Goal: Information Seeking & Learning: Learn about a topic

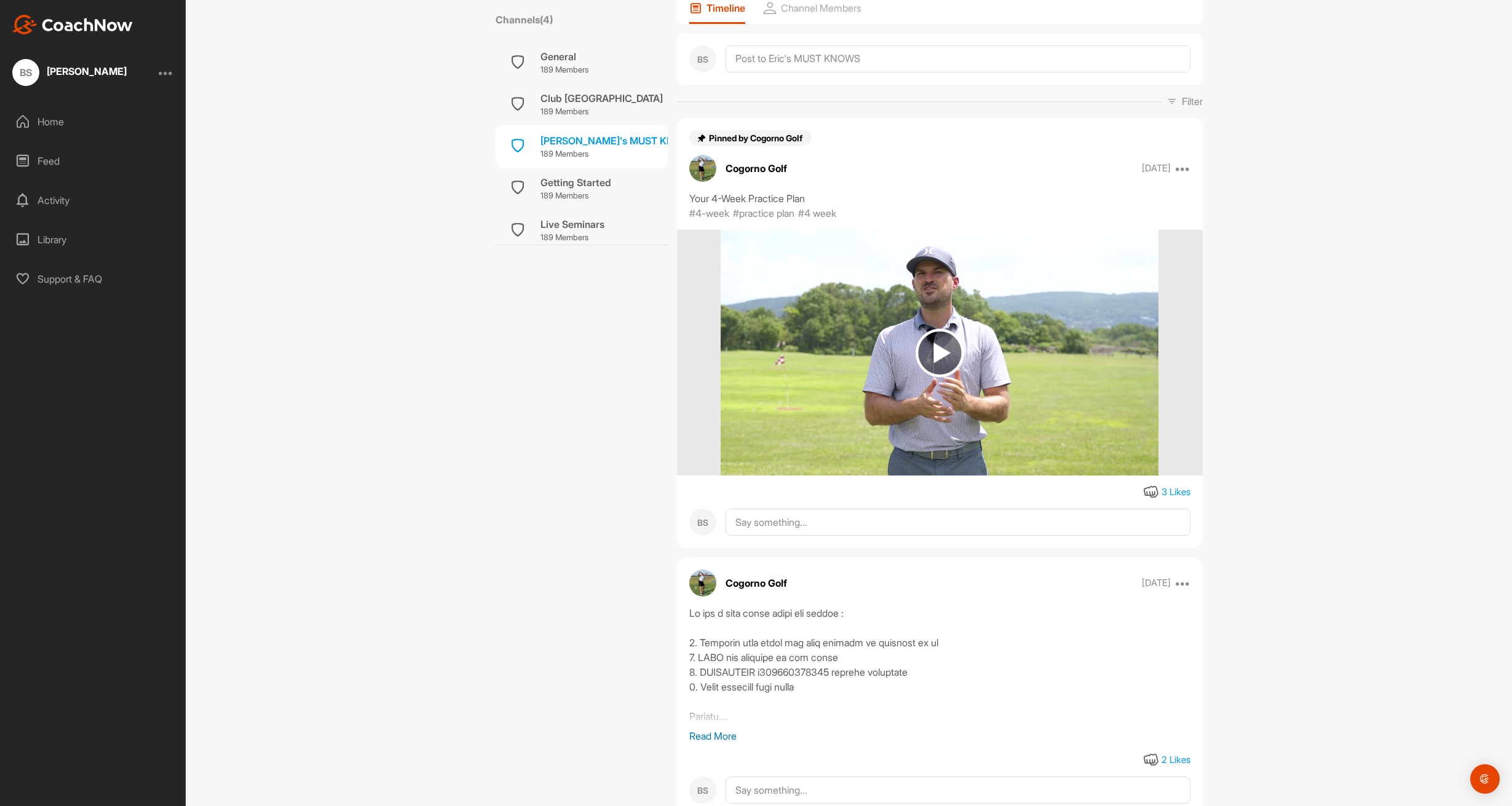
scroll to position [179, 0]
click at [935, 328] on img at bounding box center [940, 352] width 49 height 49
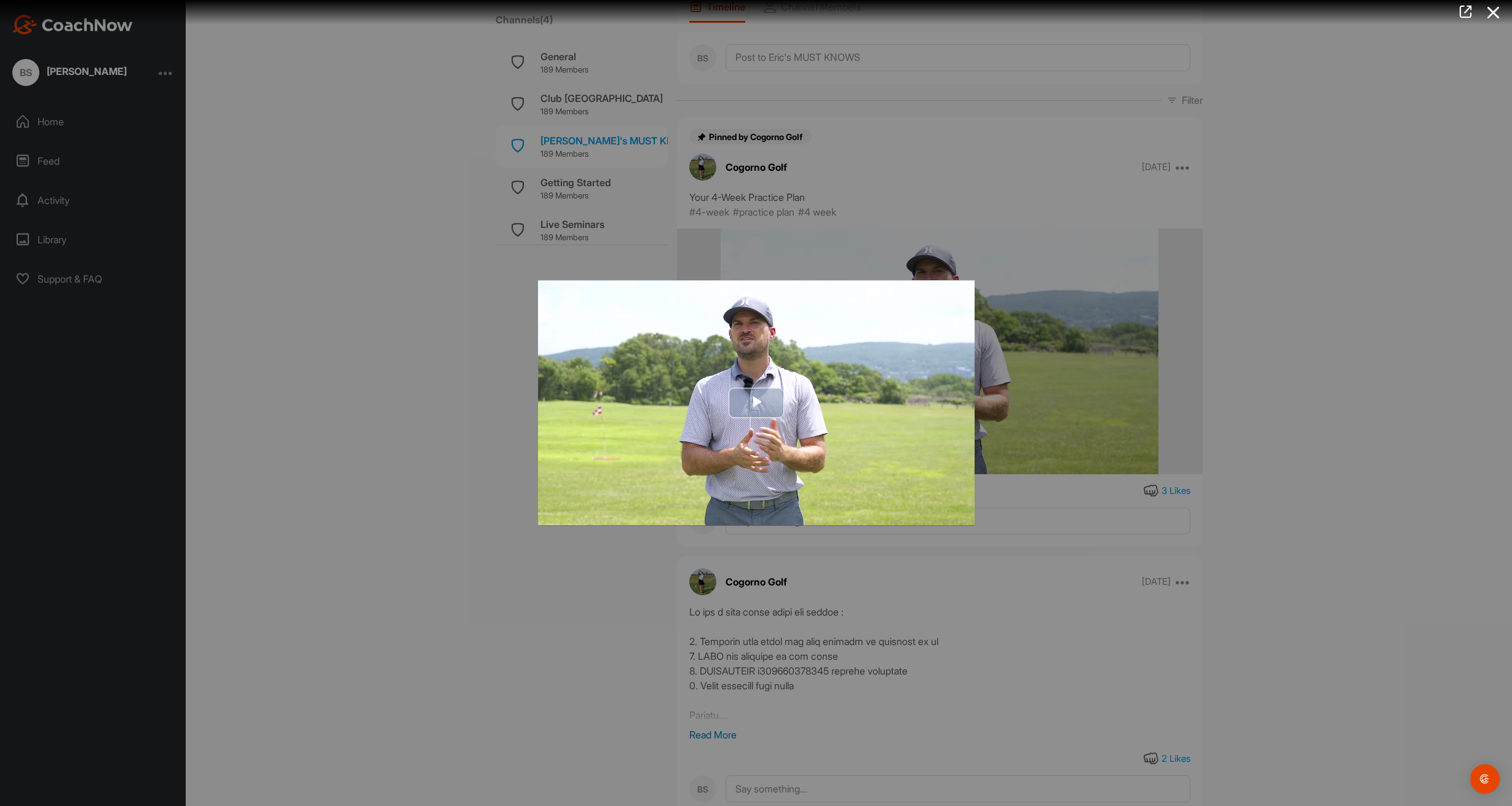
click at [756, 403] on span "Video Player" at bounding box center [756, 403] width 0 height 0
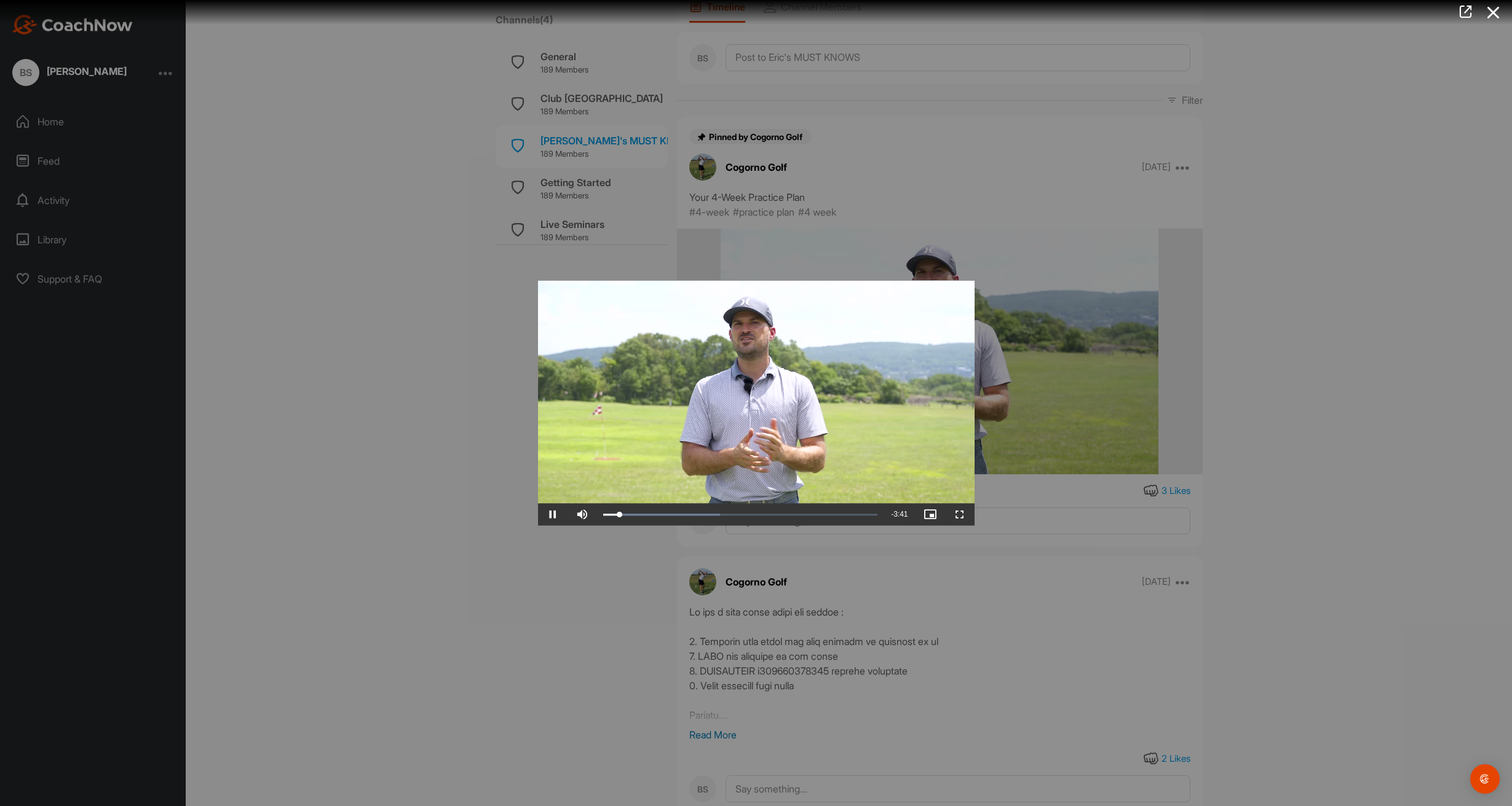
click at [729, 406] on video "Video Player" at bounding box center [756, 403] width 436 height 245
click at [584, 515] on span "Video Player" at bounding box center [582, 515] width 29 height 0
drag, startPoint x: 622, startPoint y: 514, endPoint x: 604, endPoint y: 513, distance: 18.0
click at [604, 513] on div "0:01" at bounding box center [612, 515] width 19 height 4
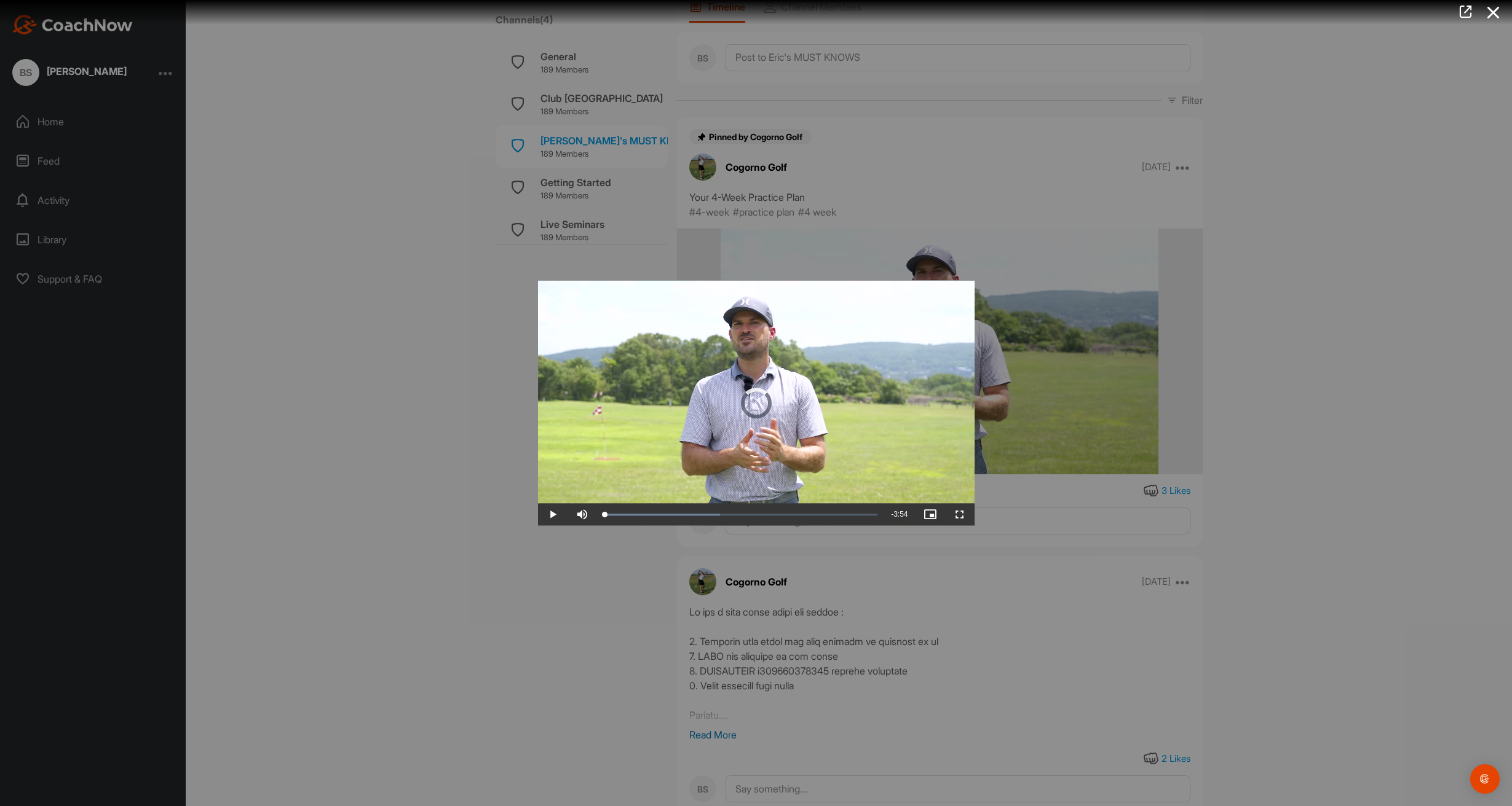
click at [551, 515] on span "Video Player" at bounding box center [553, 515] width 29 height 0
drag, startPoint x: 609, startPoint y: 516, endPoint x: 596, endPoint y: 517, distance: 13.0
click at [595, 516] on div "Play Skip Backward Skip Forward Unmute 0% Current Time 0:01 / Duration 3:55 Loa…" at bounding box center [756, 515] width 436 height 22
click at [581, 515] on span "Video Player" at bounding box center [582, 515] width 29 height 0
click at [614, 374] on video "Video Player" at bounding box center [756, 403] width 436 height 245
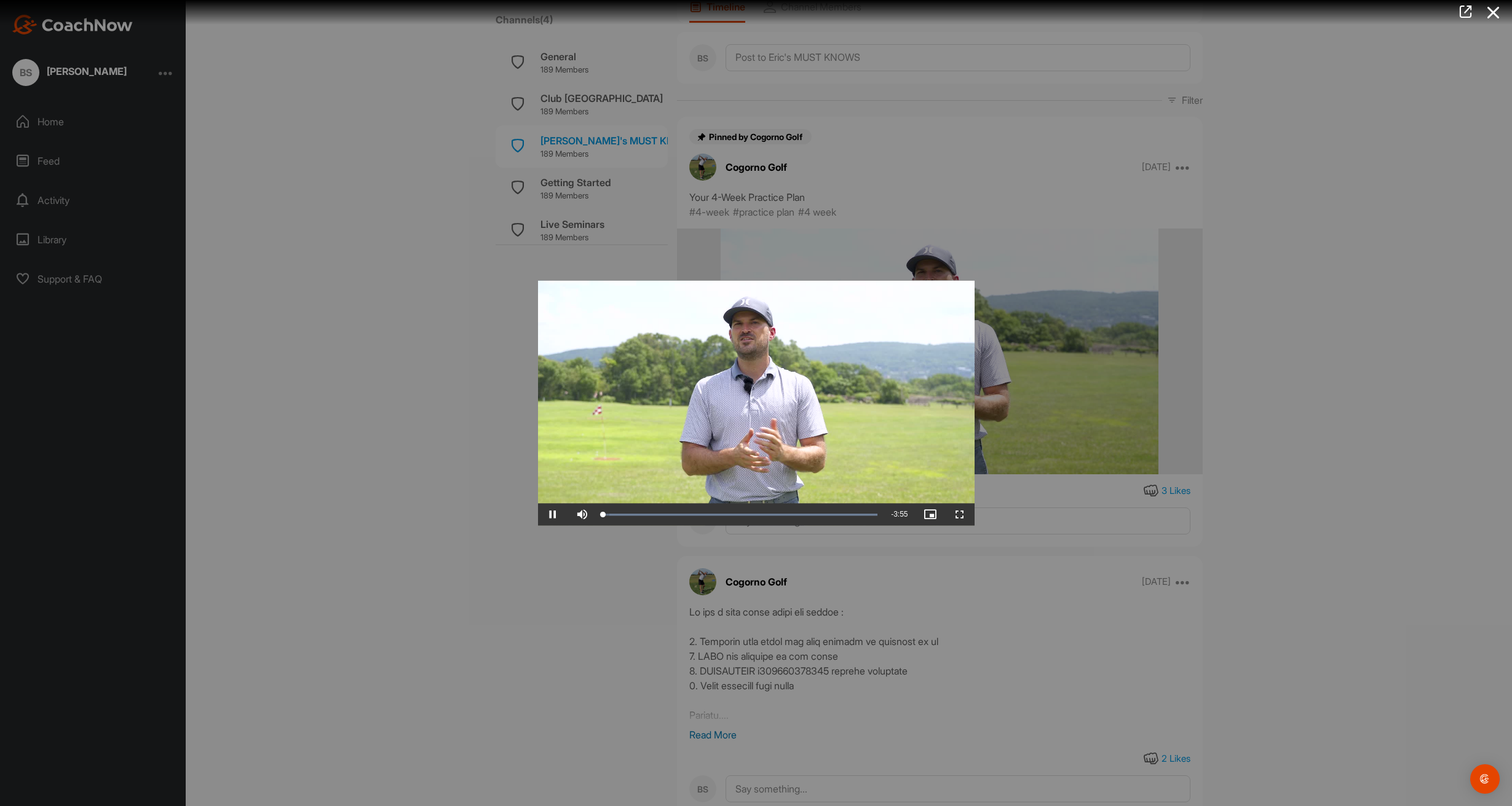
scroll to position [0, 1]
click at [485, 389] on div at bounding box center [756, 403] width 1512 height 806
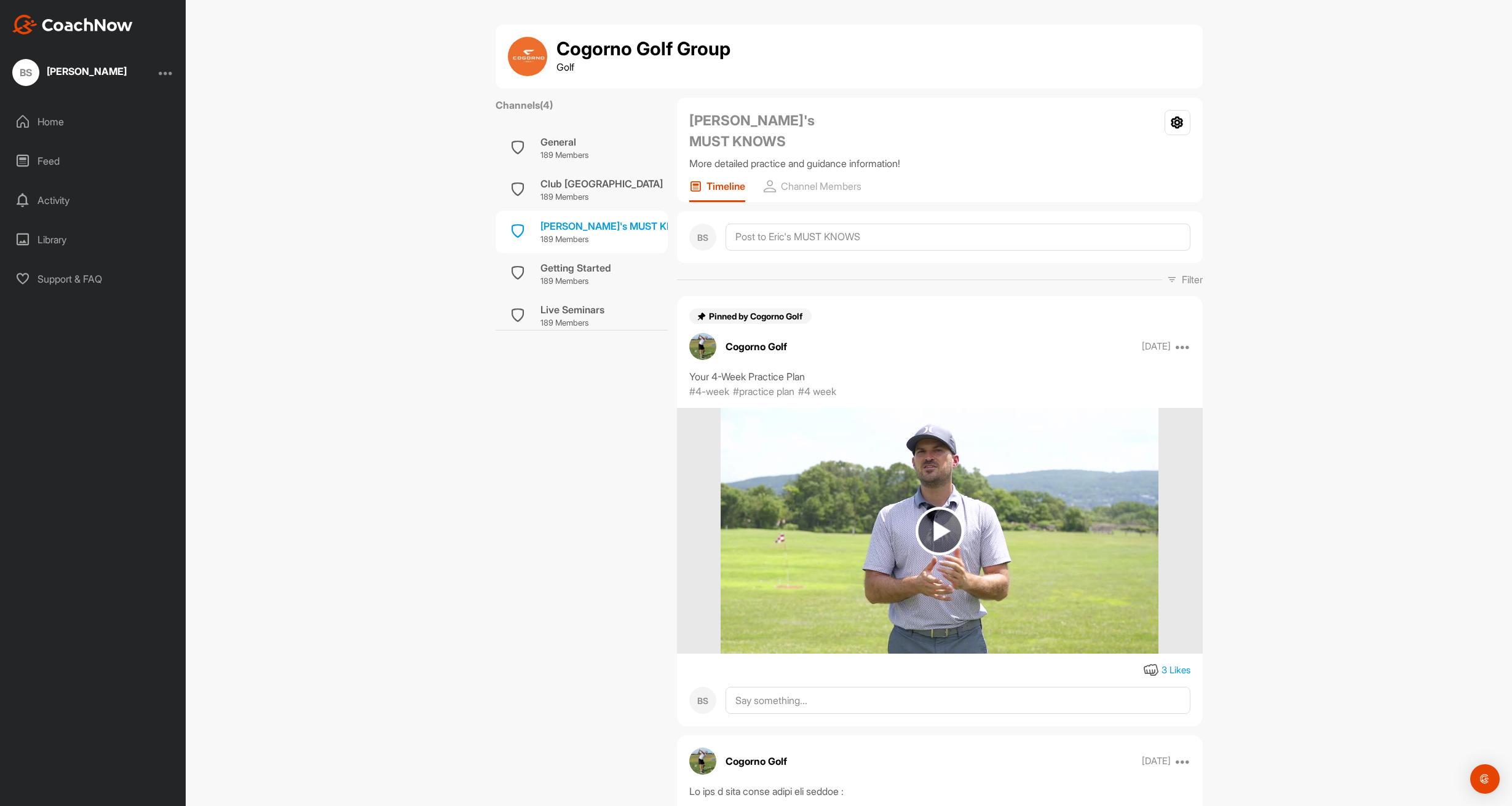
scroll to position [0, 0]
click at [1177, 339] on icon at bounding box center [1183, 346] width 15 height 15
click at [1024, 308] on div "Pinned by Cogorno Golf" at bounding box center [940, 316] width 526 height 16
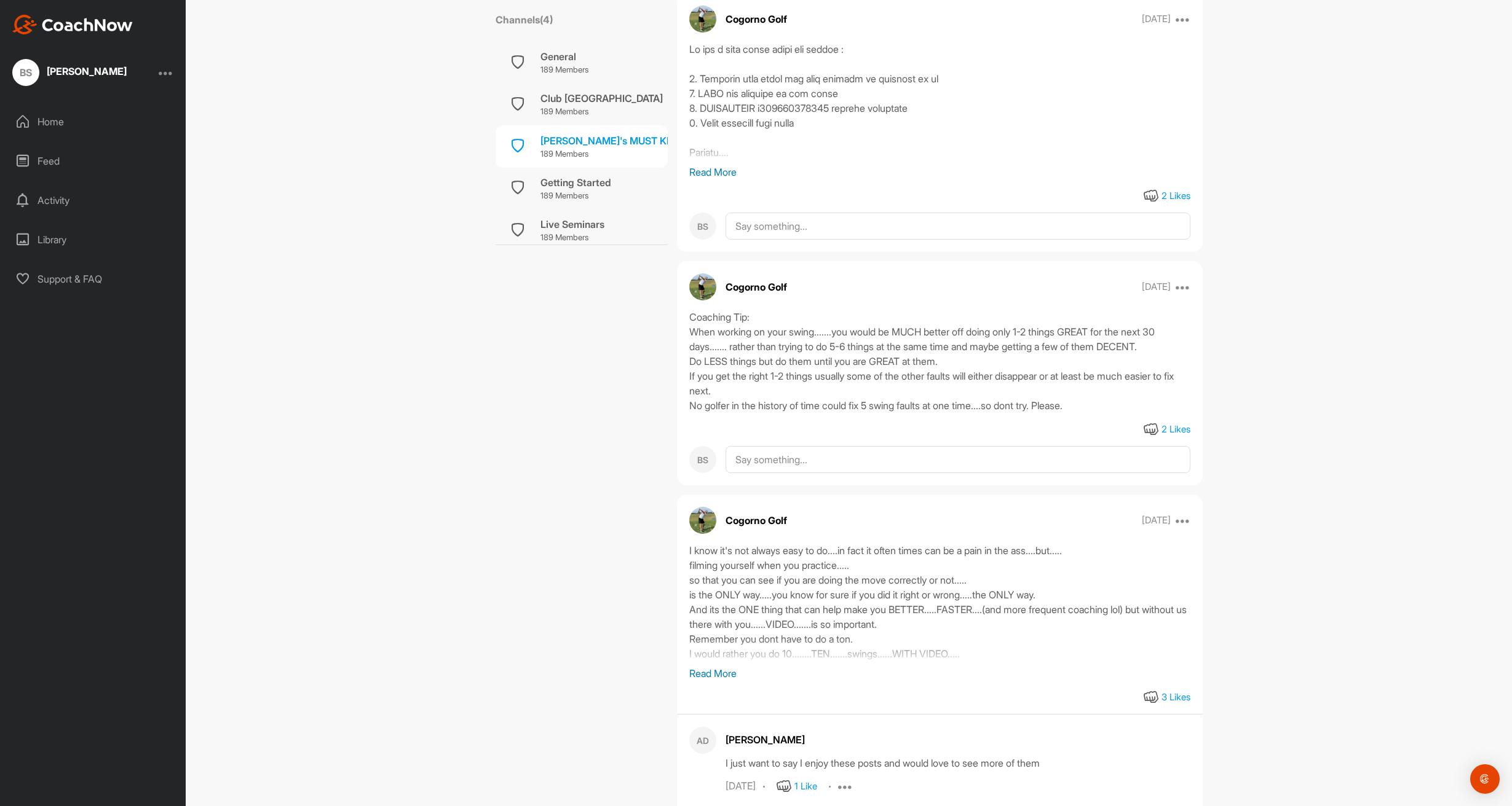
scroll to position [752, 0]
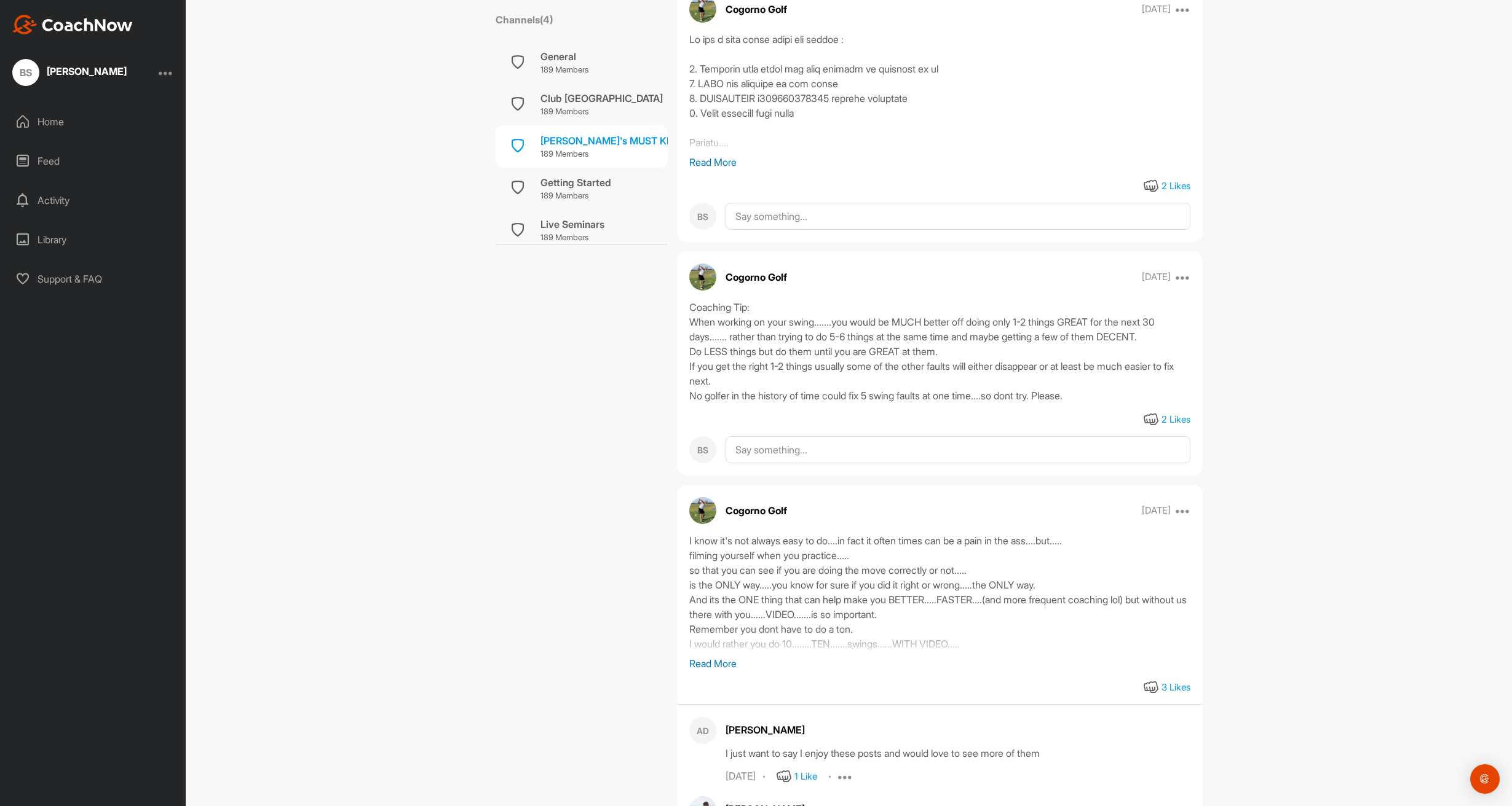
click at [717, 656] on p "Read More" at bounding box center [940, 664] width 501 height 15
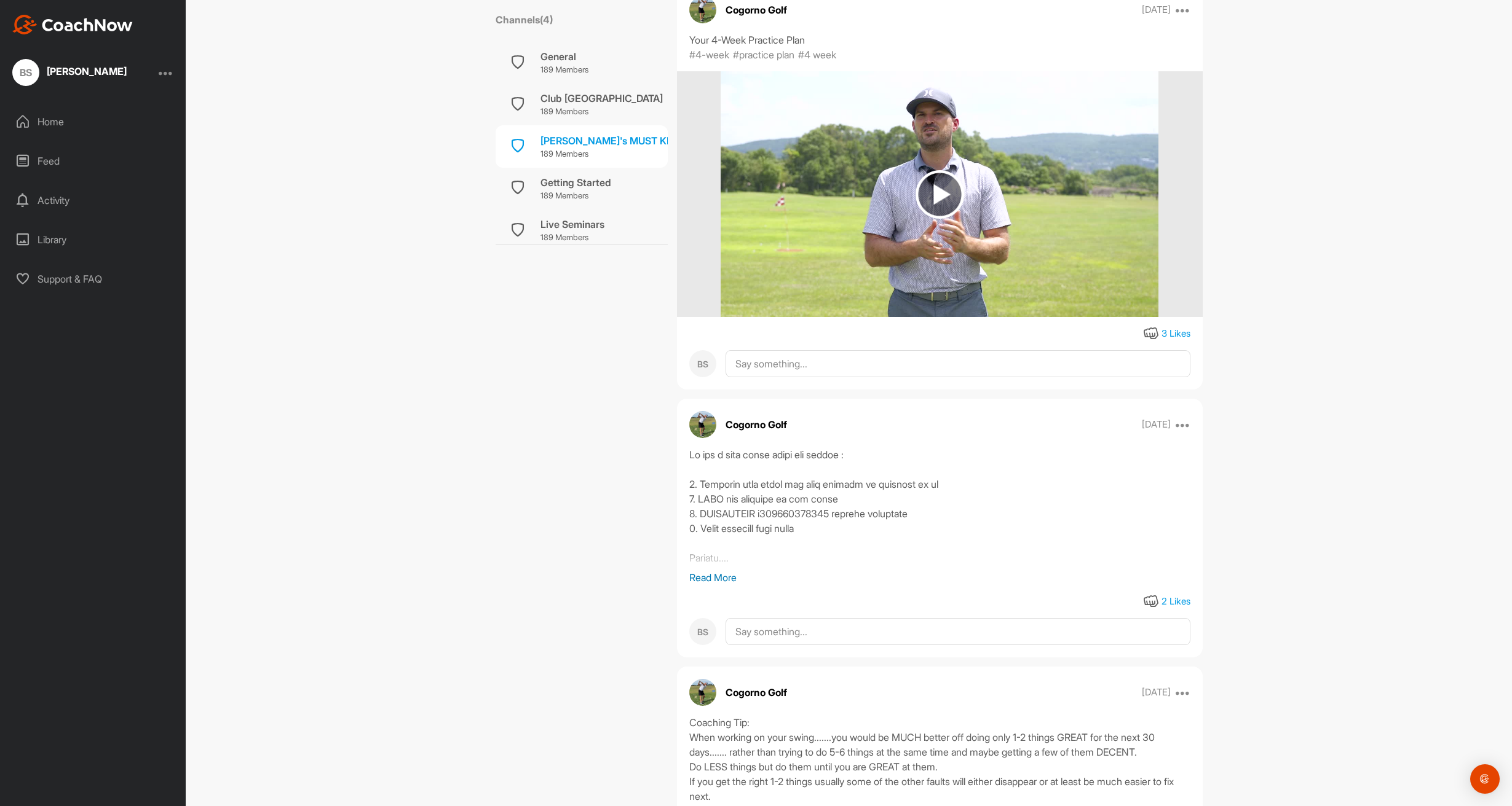
scroll to position [338, 0]
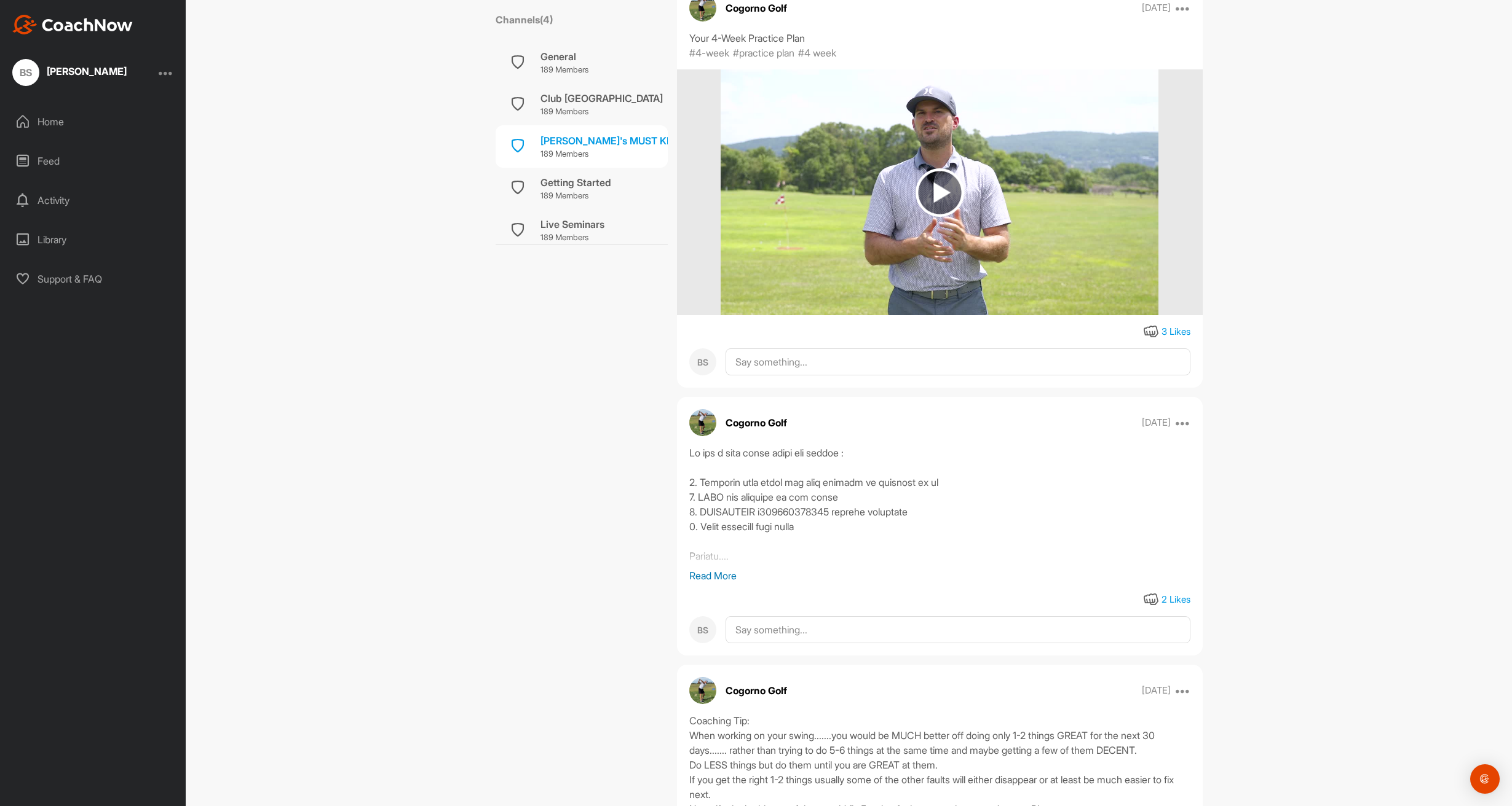
click at [712, 568] on p "Read More" at bounding box center [940, 576] width 501 height 15
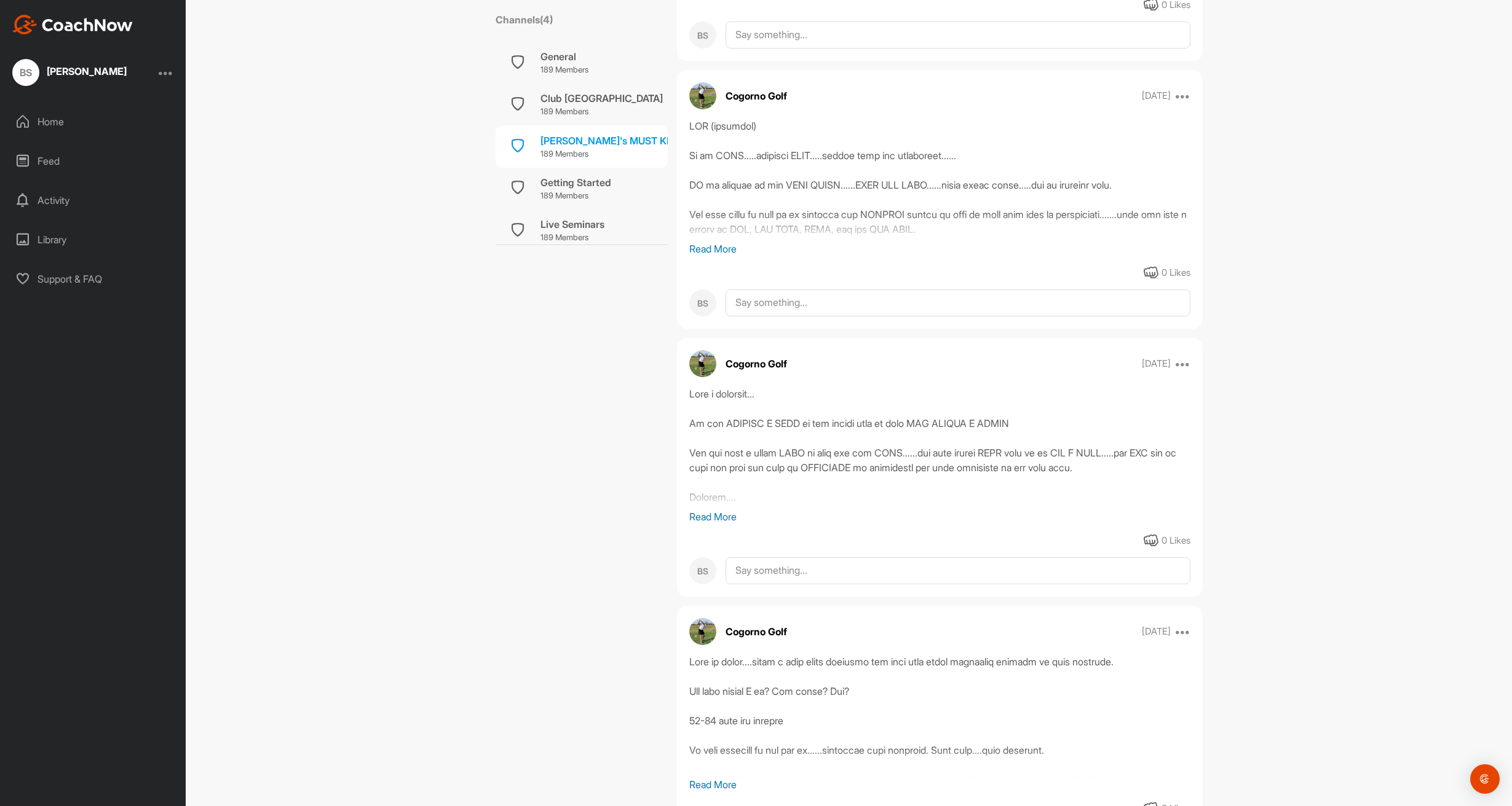
scroll to position [5944, 0]
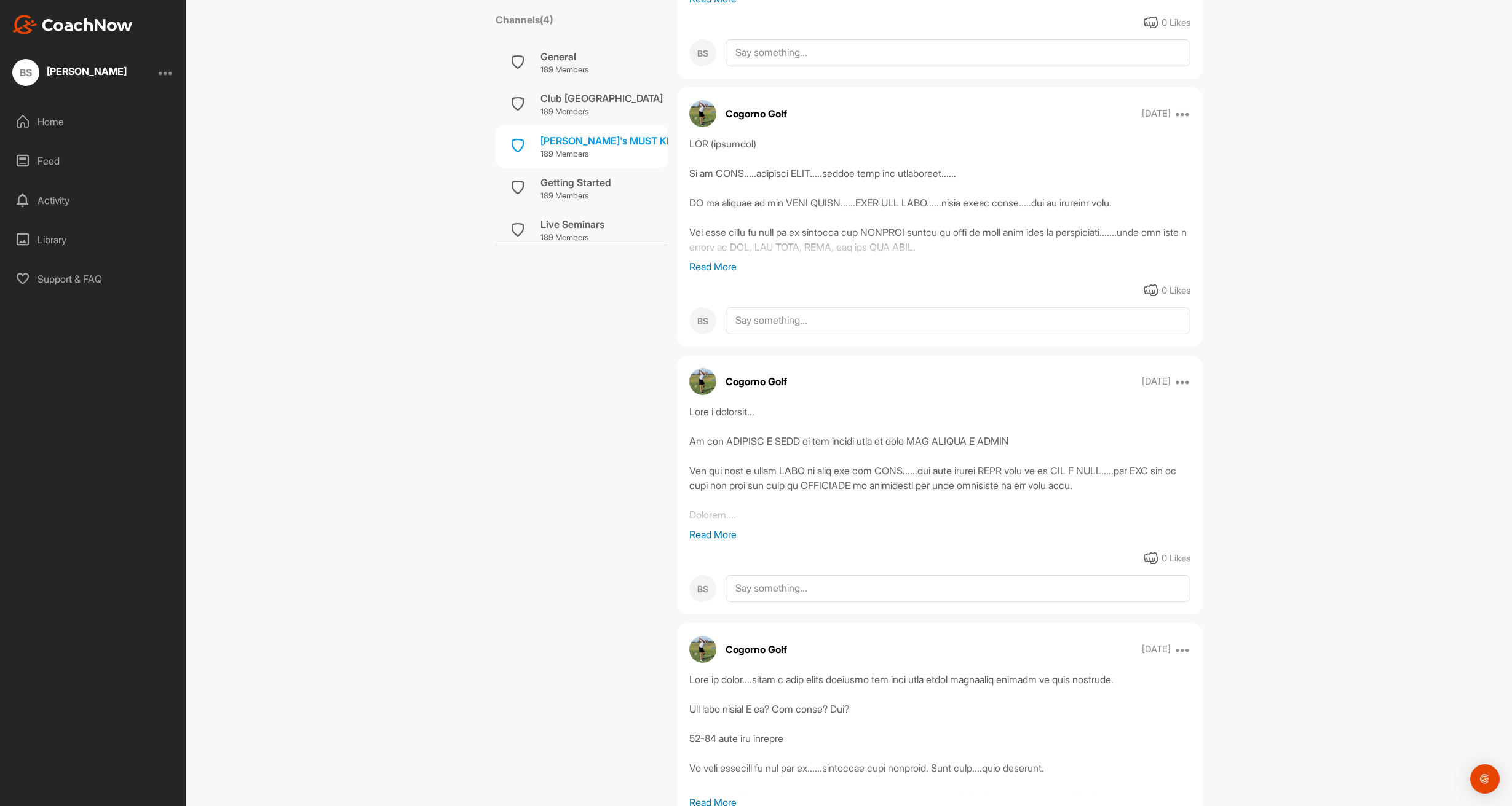
click at [719, 274] on p "Read More" at bounding box center [940, 267] width 501 height 15
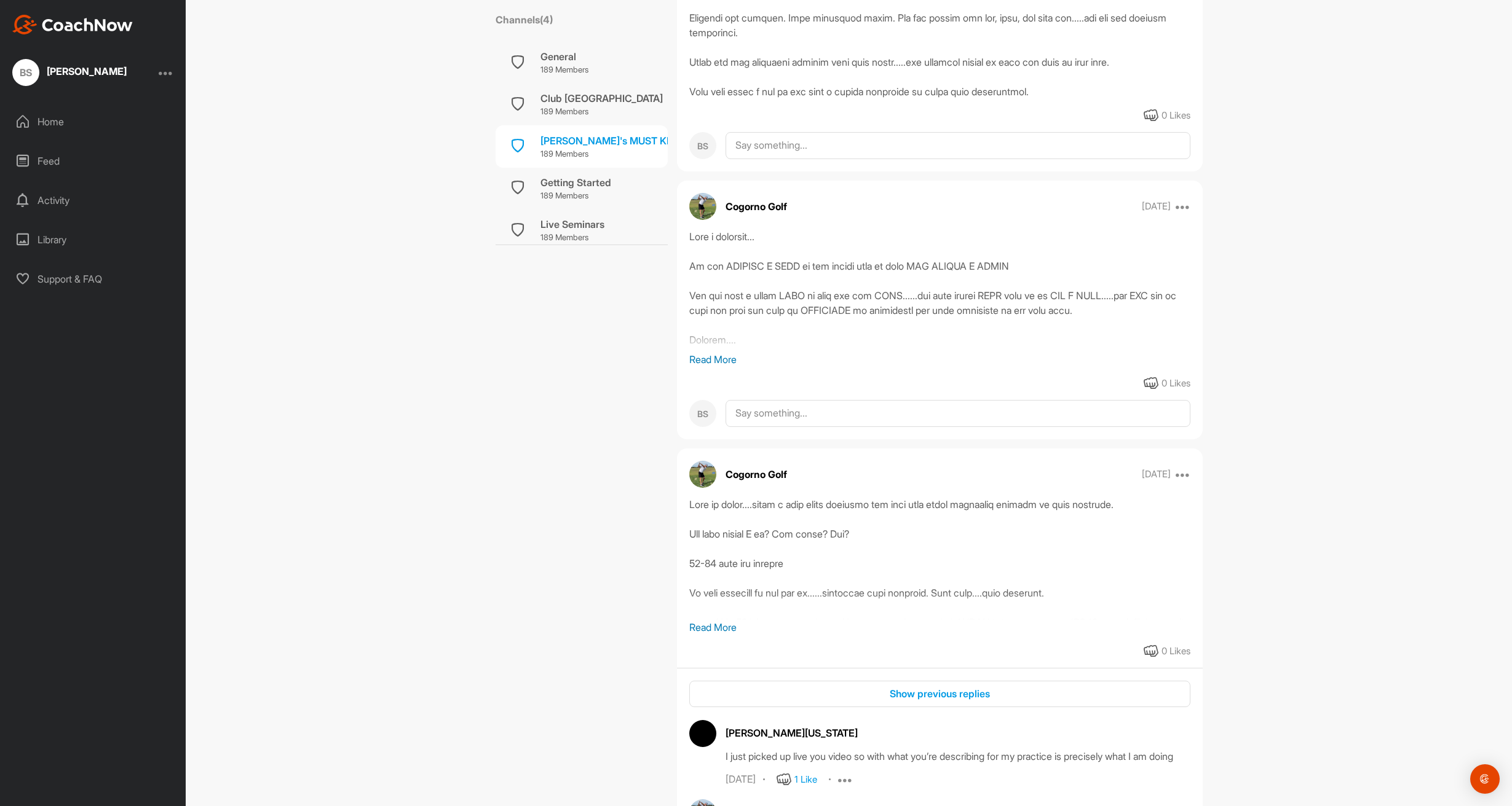
scroll to position [6446, 0]
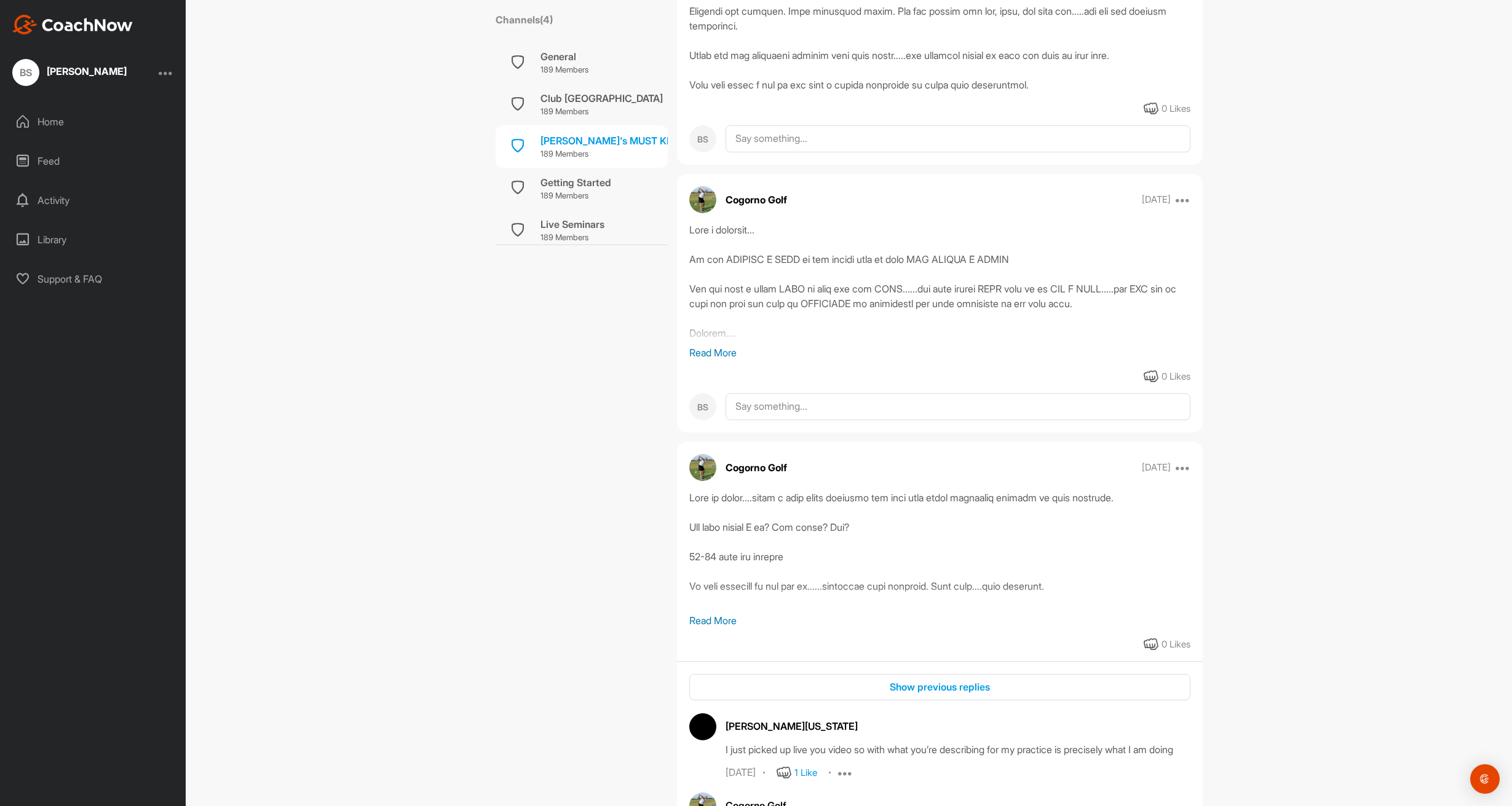
click at [689, 360] on p "Read More" at bounding box center [940, 353] width 501 height 15
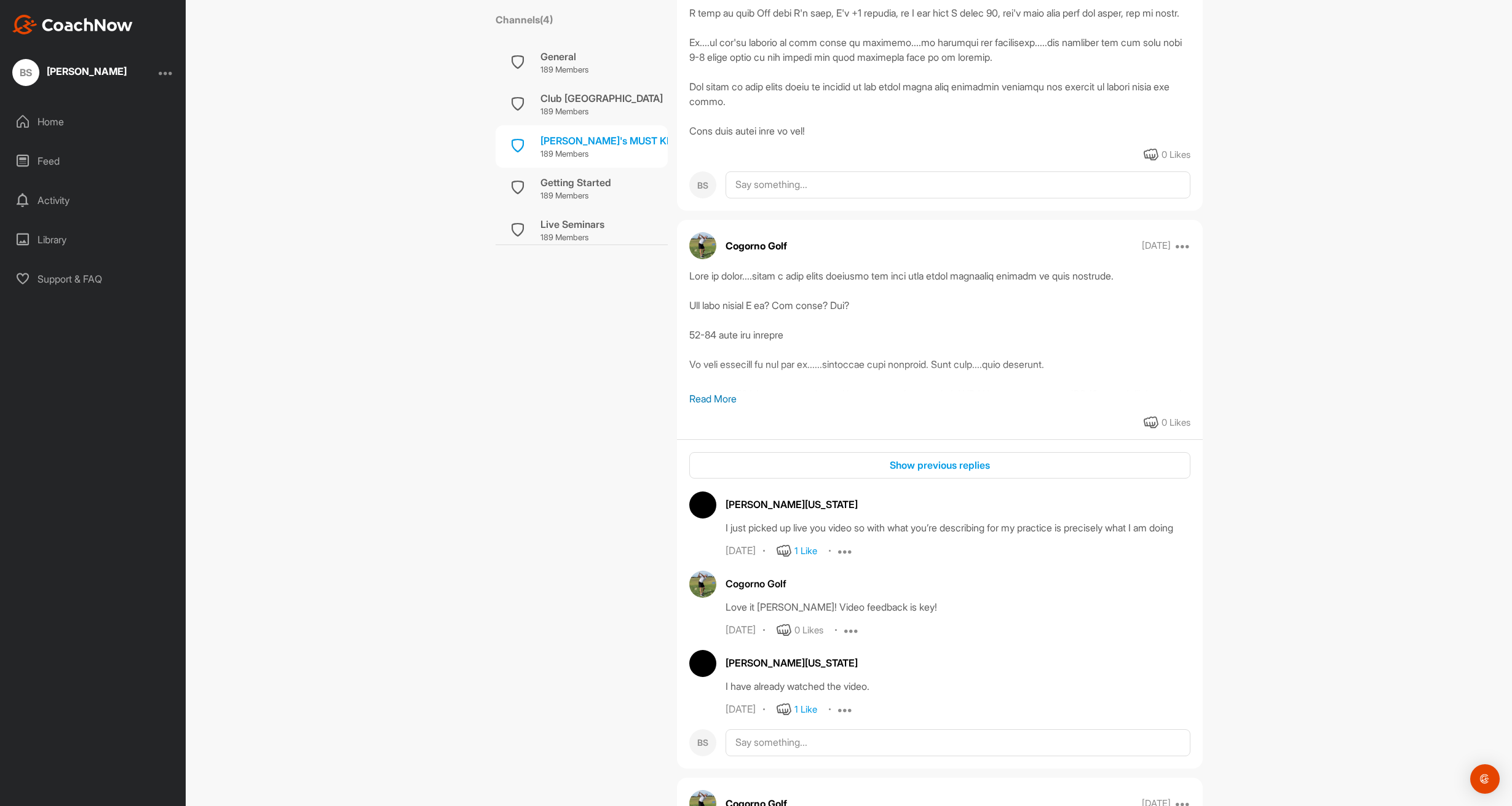
scroll to position [7177, 0]
click at [696, 408] on p "Read More" at bounding box center [940, 401] width 501 height 15
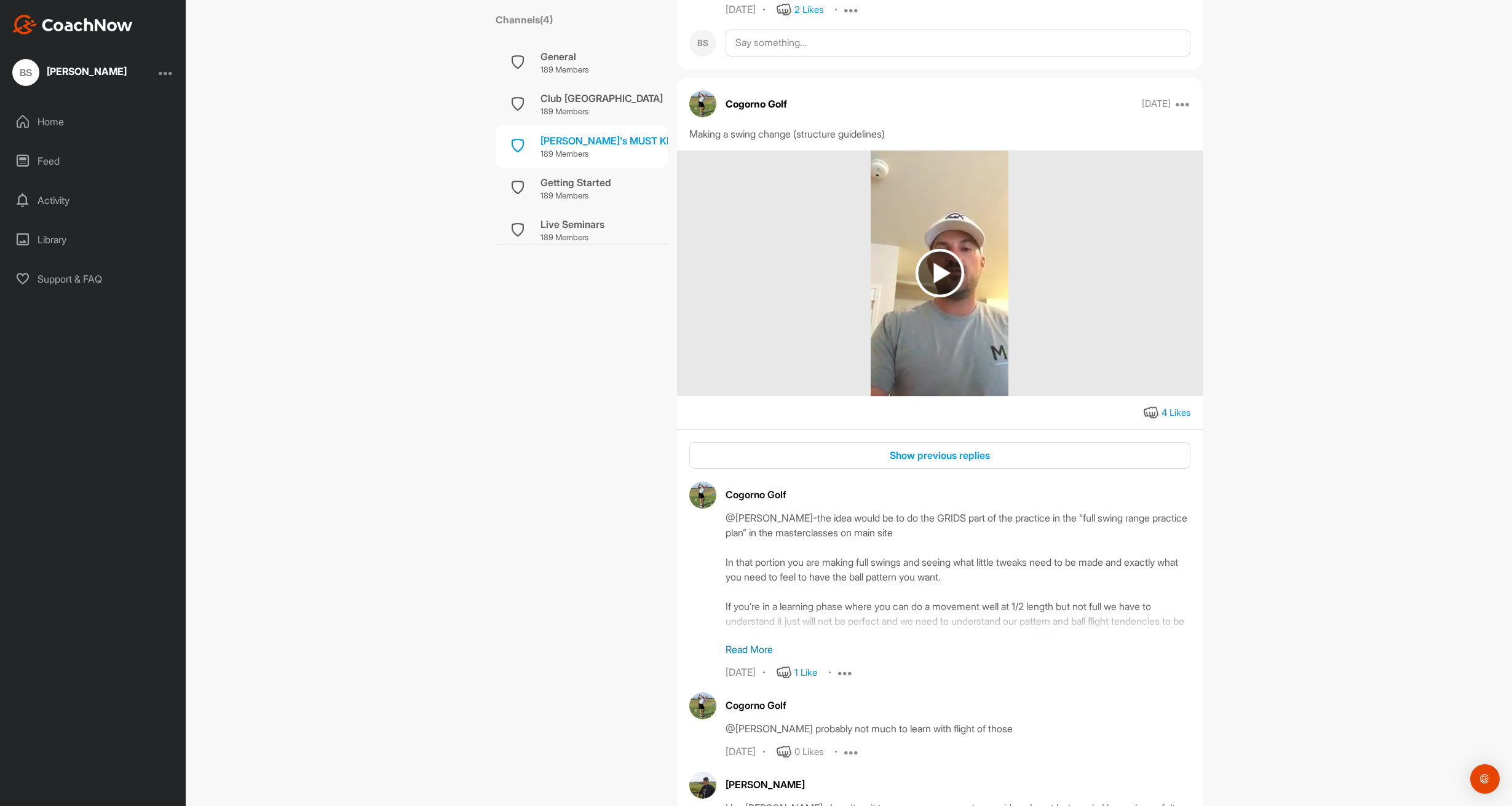
scroll to position [9419, 0]
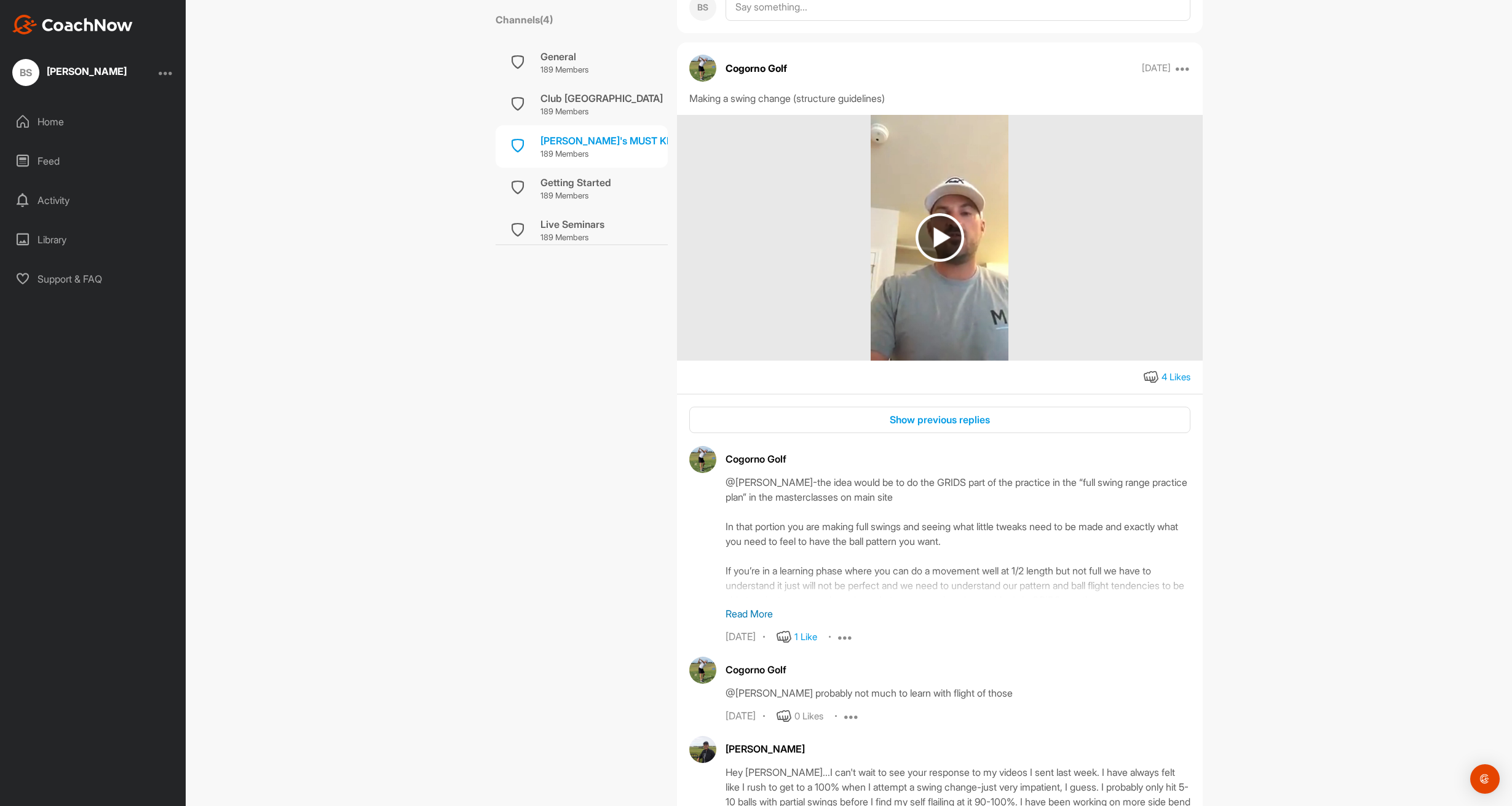
click at [934, 262] on img at bounding box center [940, 238] width 49 height 49
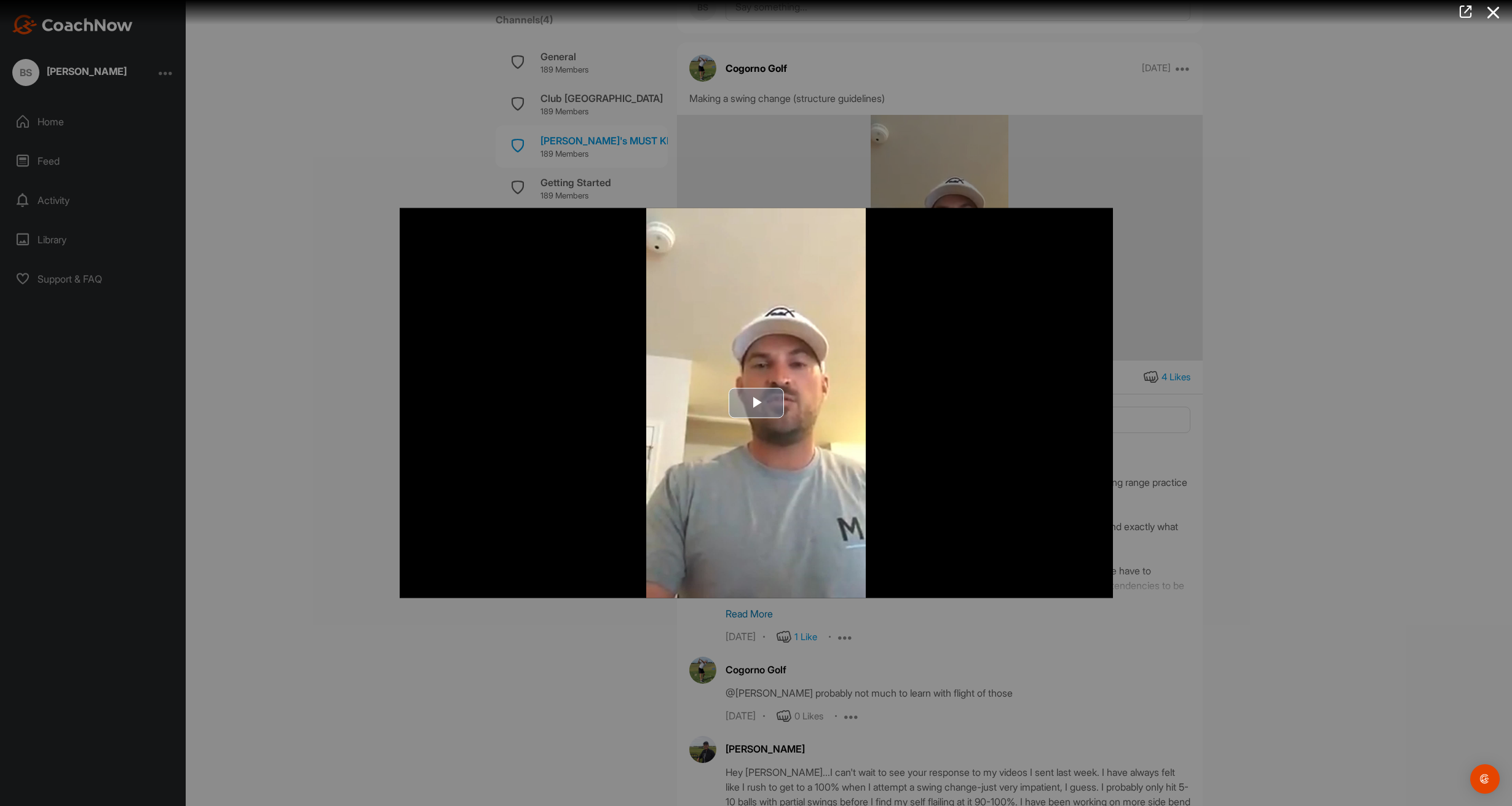
click at [756, 403] on span "Video Player" at bounding box center [756, 403] width 0 height 0
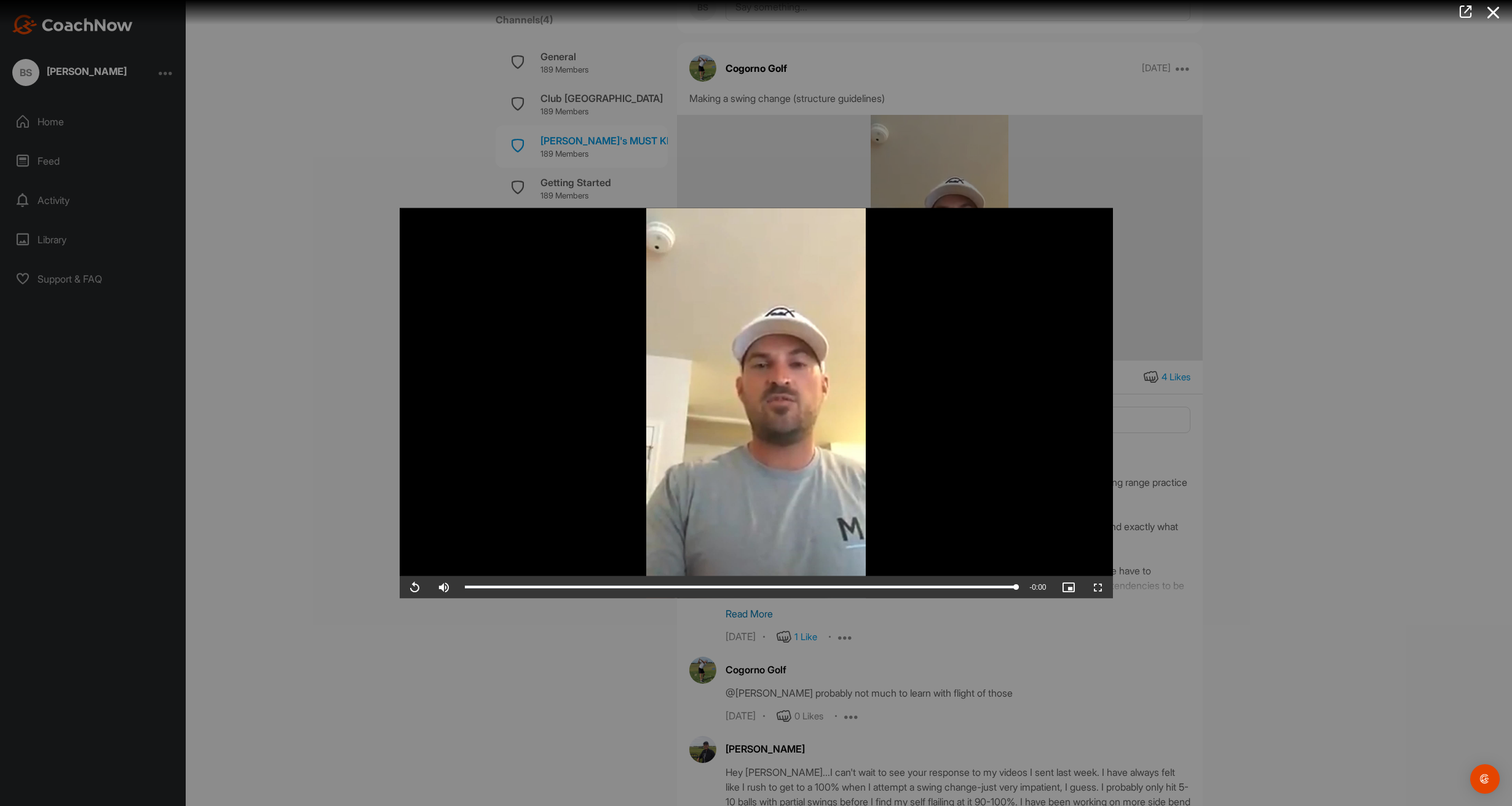
click at [367, 428] on div at bounding box center [756, 403] width 1512 height 806
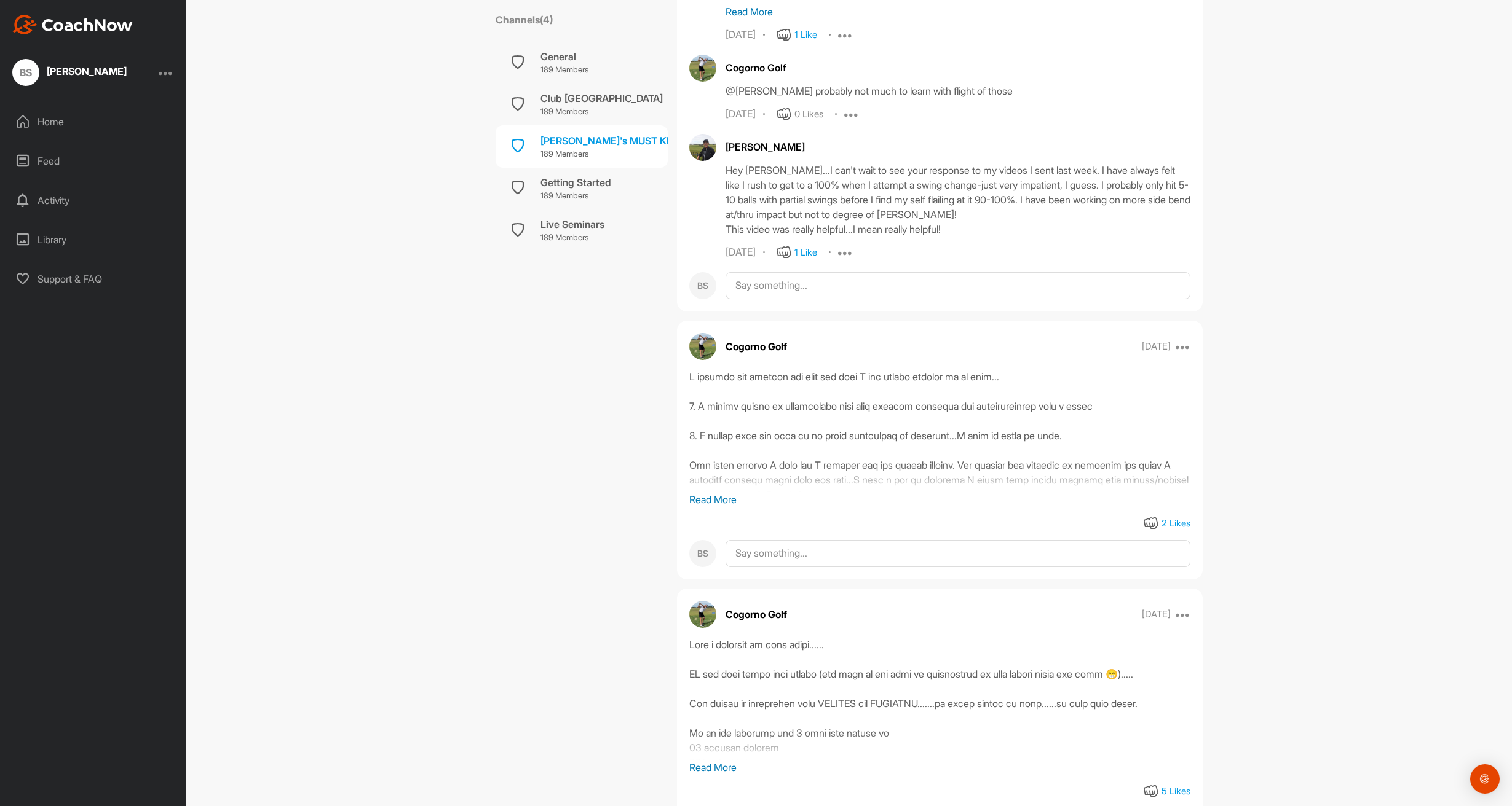
scroll to position [10028, 0]
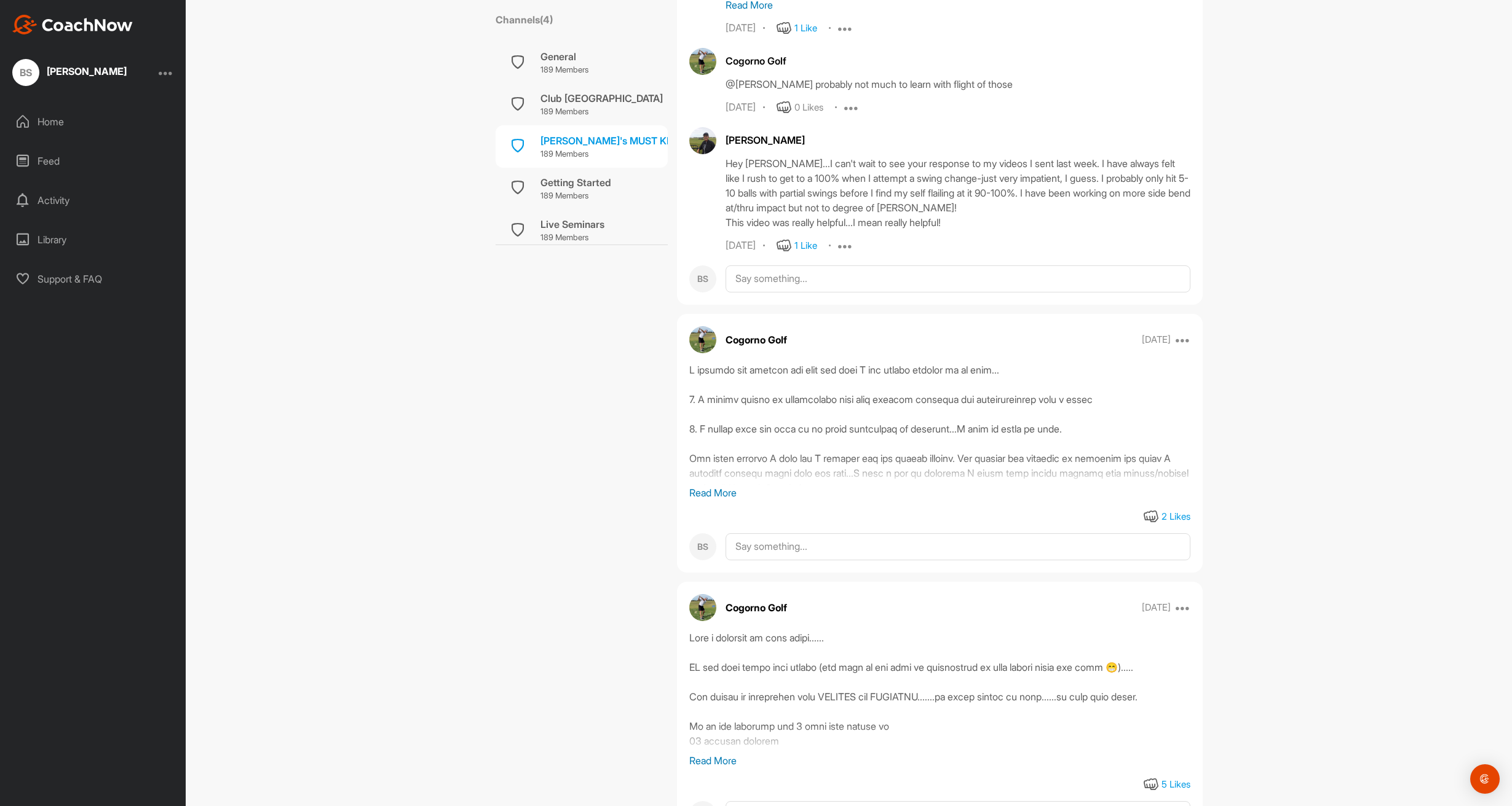
click at [692, 500] on p "Read More" at bounding box center [940, 493] width 501 height 15
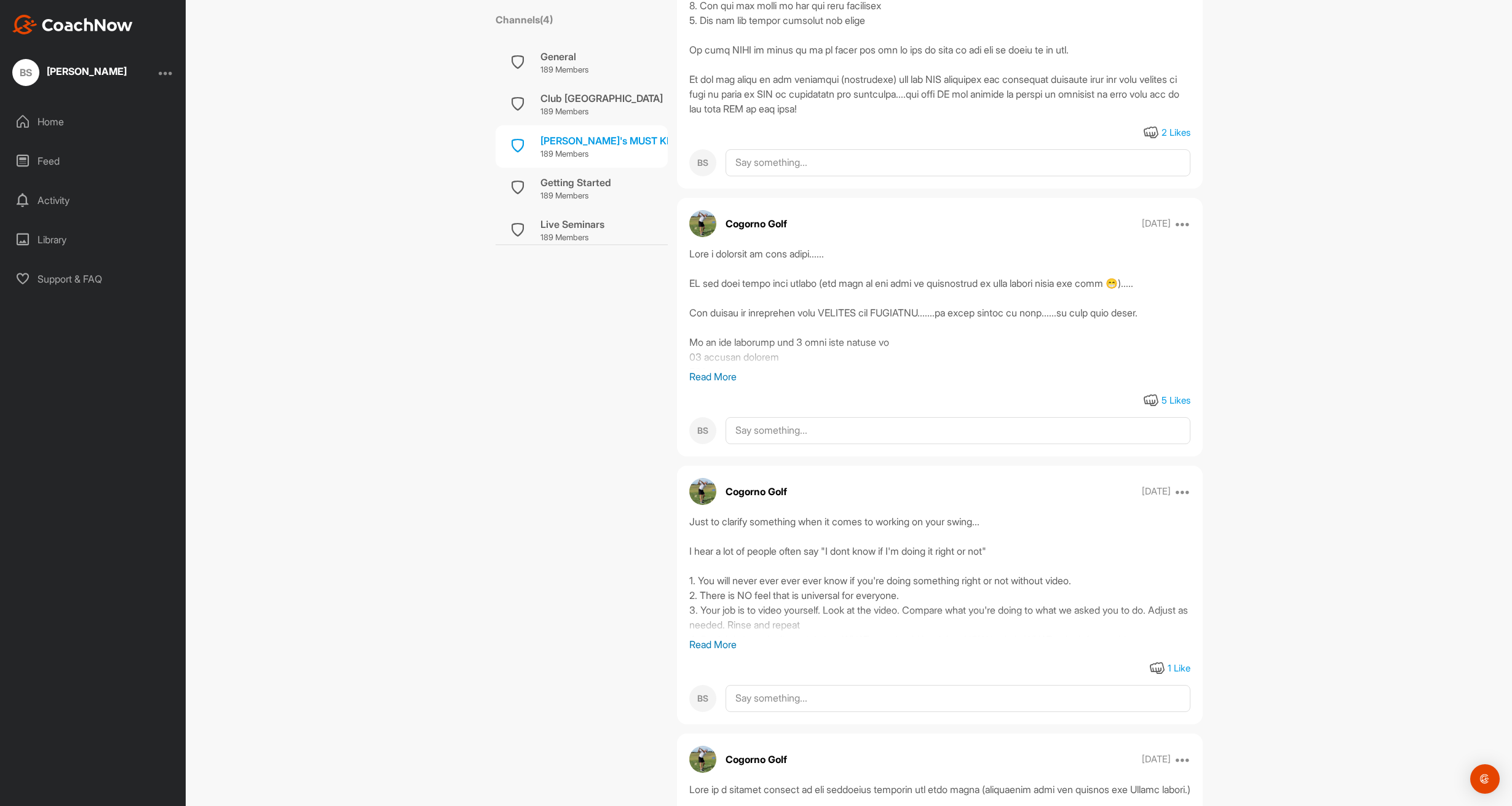
scroll to position [0, 1]
click at [712, 384] on p "Read More" at bounding box center [940, 377] width 501 height 15
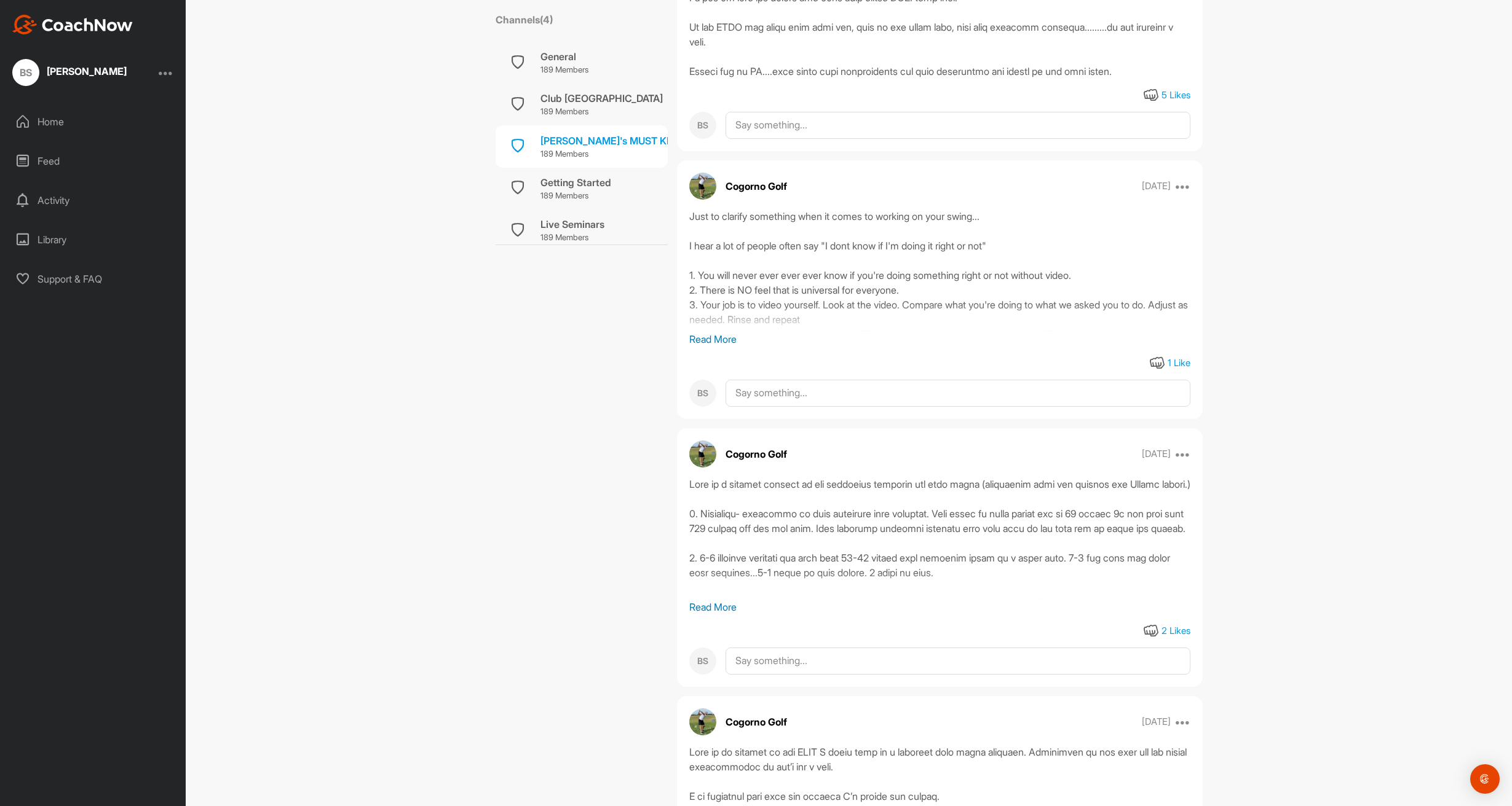
scroll to position [11901, 0]
click at [713, 372] on div "Just to clarify something when it comes to working on your swing... I hear a lo…" at bounding box center [940, 291] width 526 height 162
click at [699, 348] on p "Read More" at bounding box center [940, 340] width 501 height 15
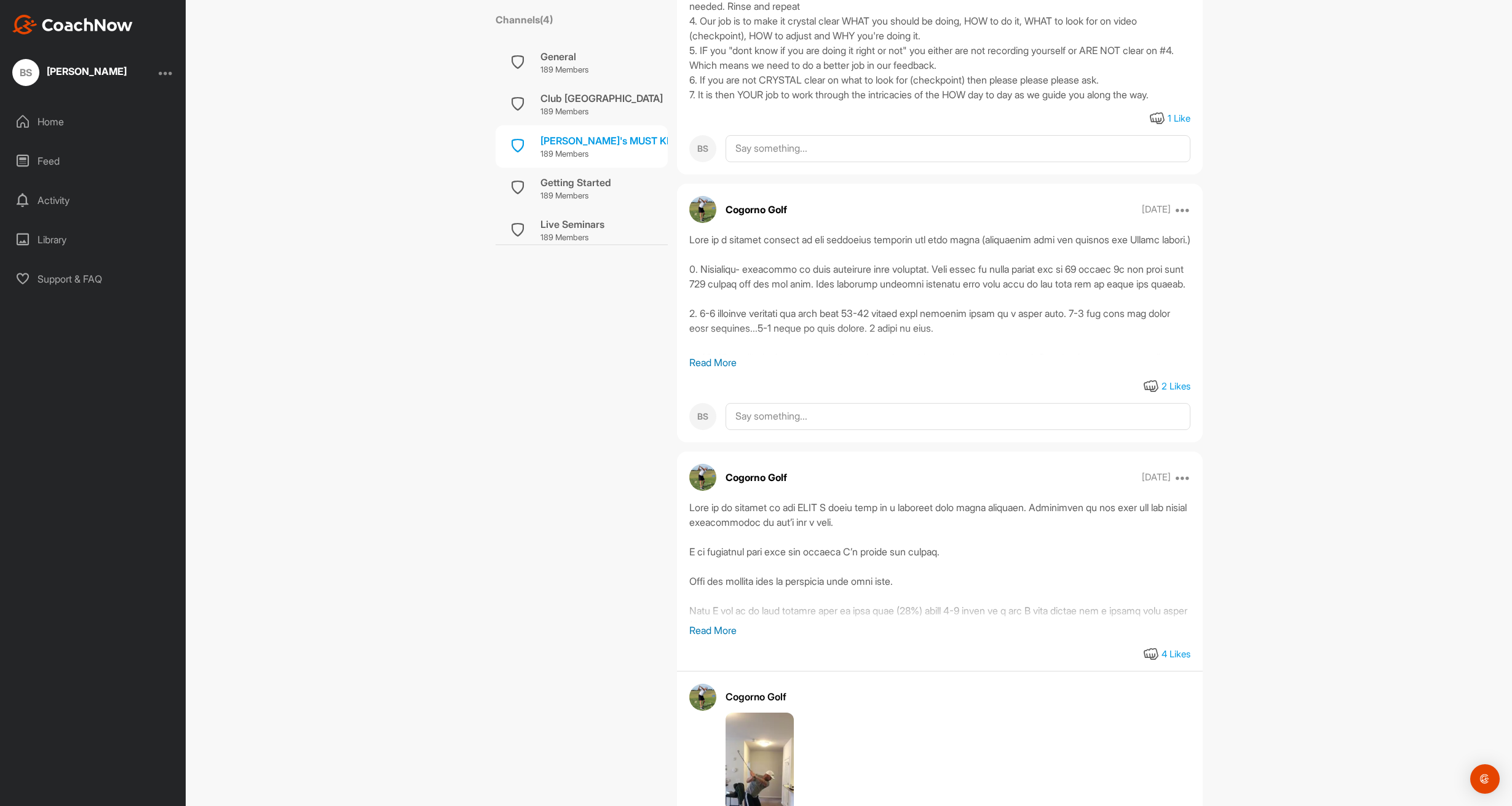
scroll to position [12219, 0]
click at [701, 366] on p "Read More" at bounding box center [940, 358] width 501 height 15
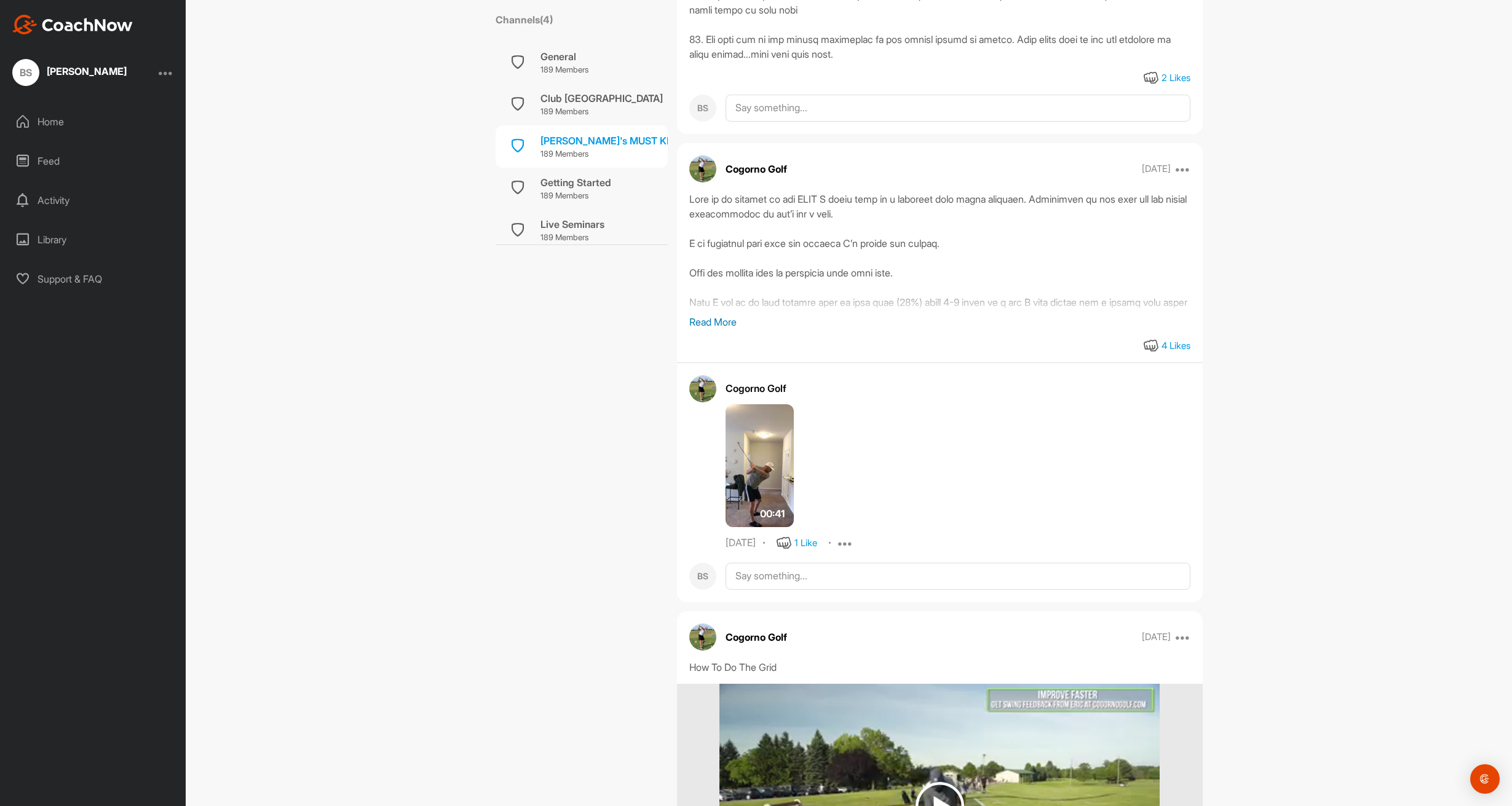
scroll to position [12854, 0]
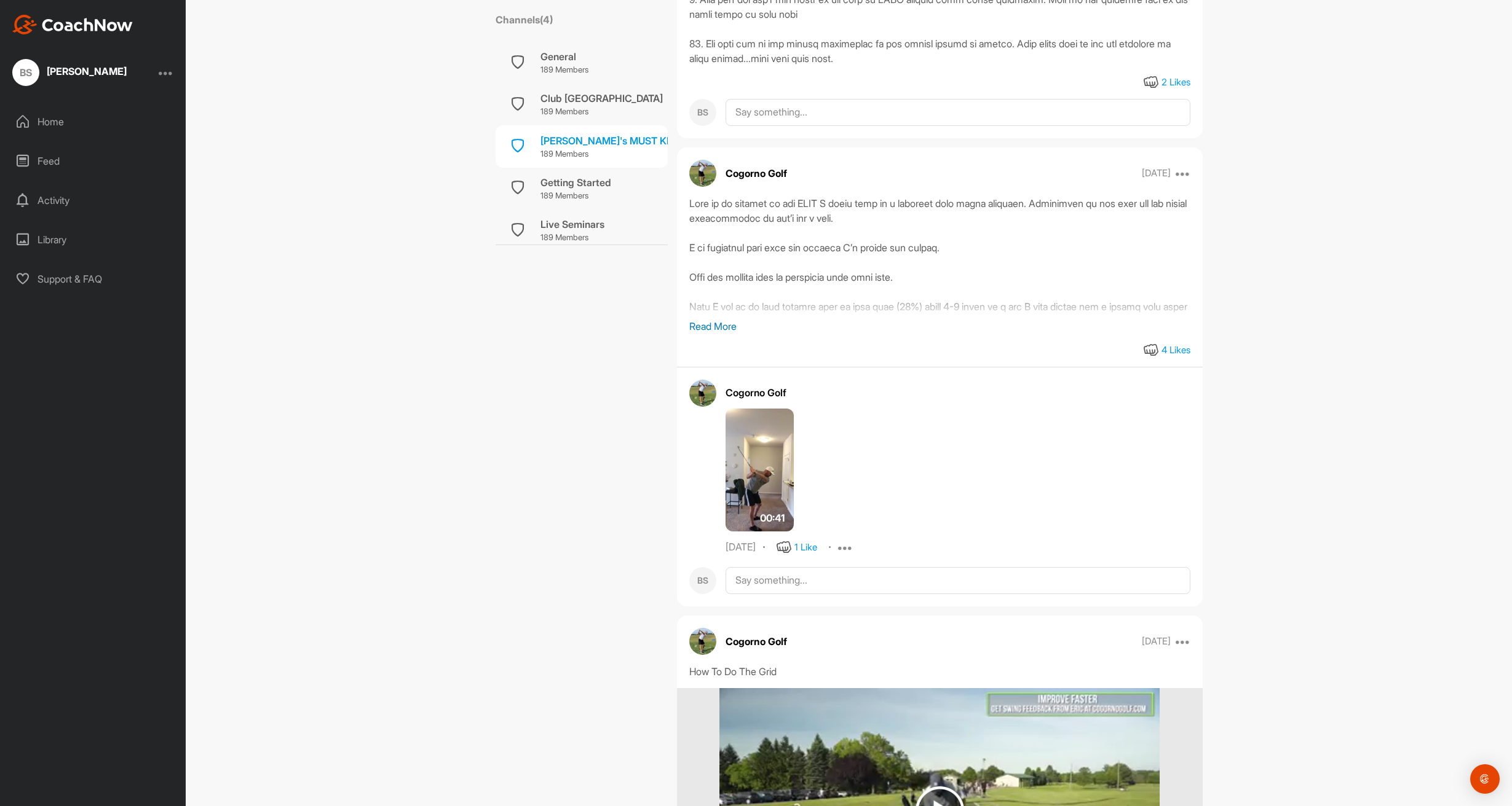
click at [701, 333] on p "Read More" at bounding box center [940, 327] width 501 height 15
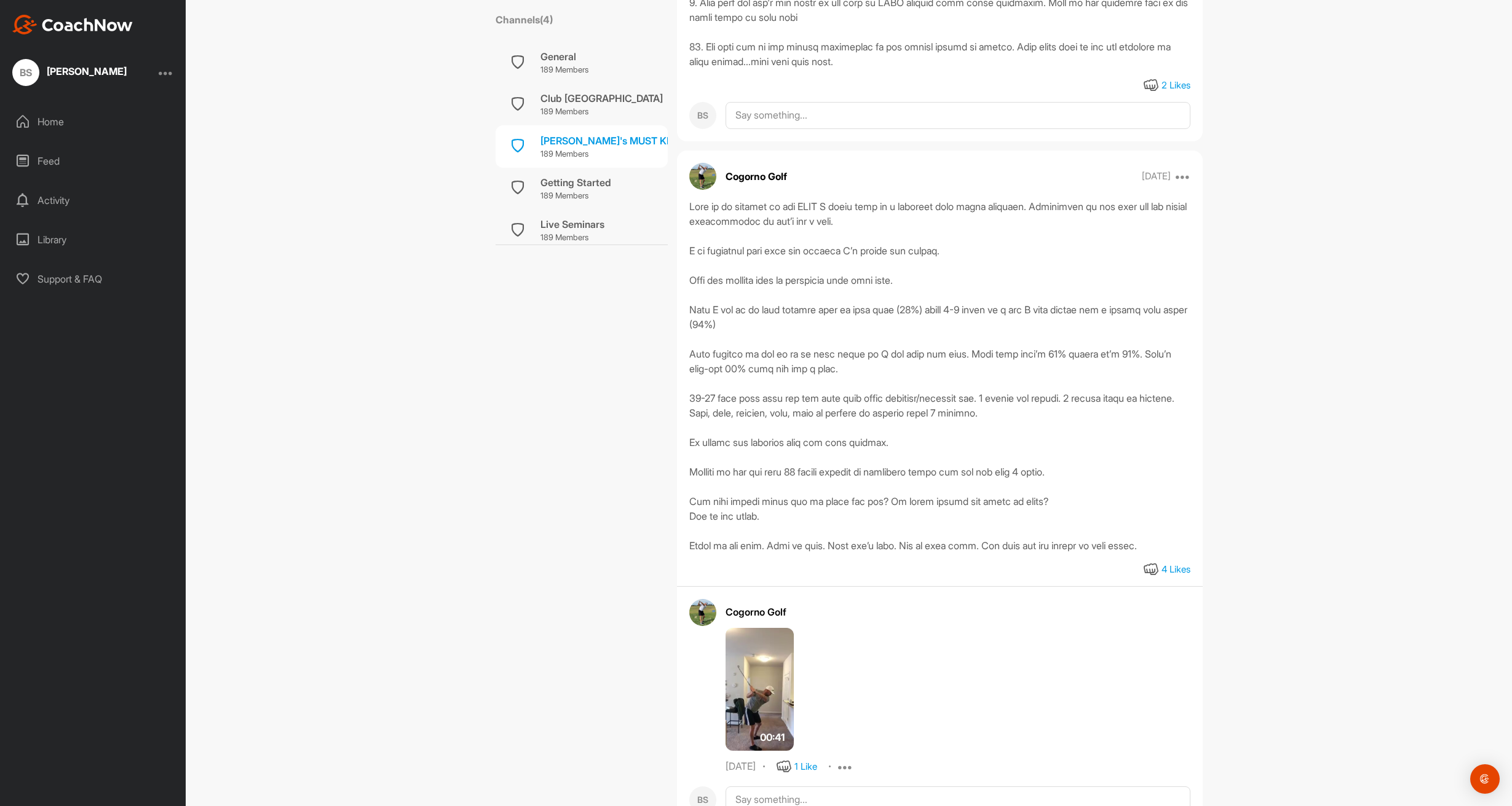
scroll to position [0, 0]
